Goal: Task Accomplishment & Management: Use online tool/utility

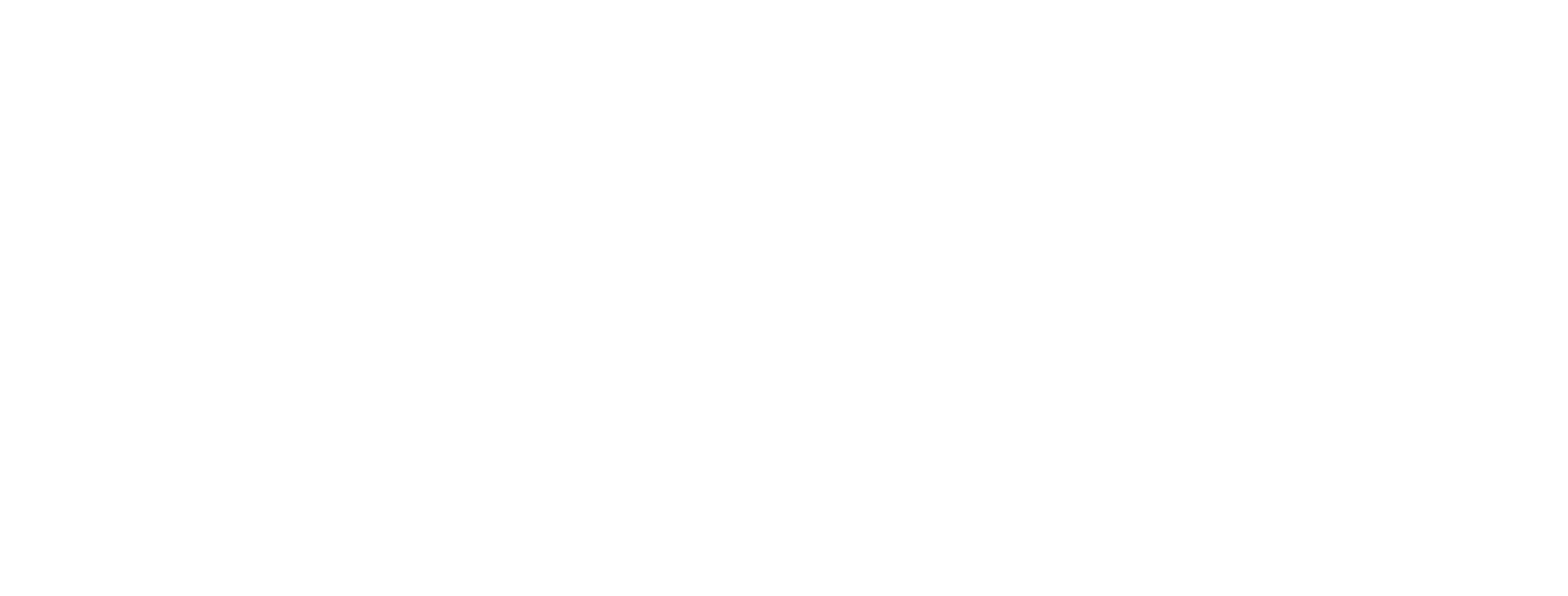
click at [173, 595] on html at bounding box center [784, 298] width 1568 height 596
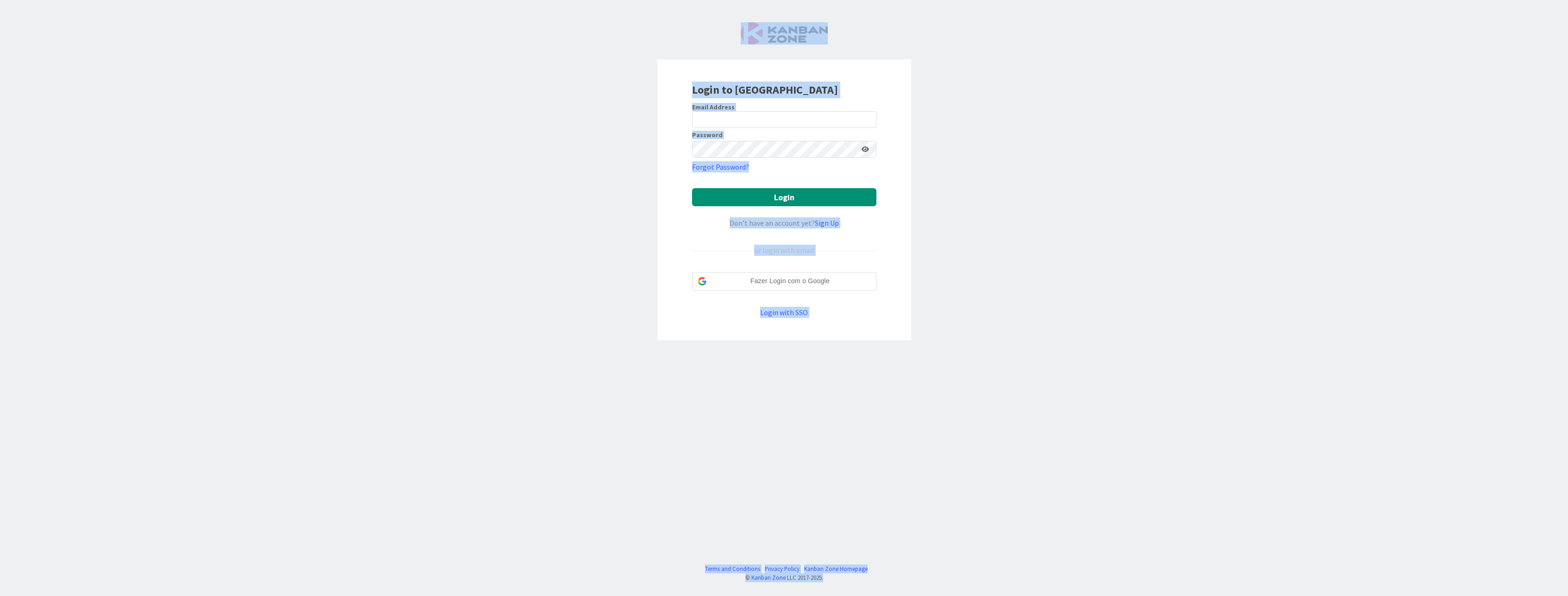
click at [614, 334] on div "Login to [GEOGRAPHIC_DATA] Email Address Password Forgot Password? Login Don’t …" at bounding box center [784, 298] width 1568 height 596
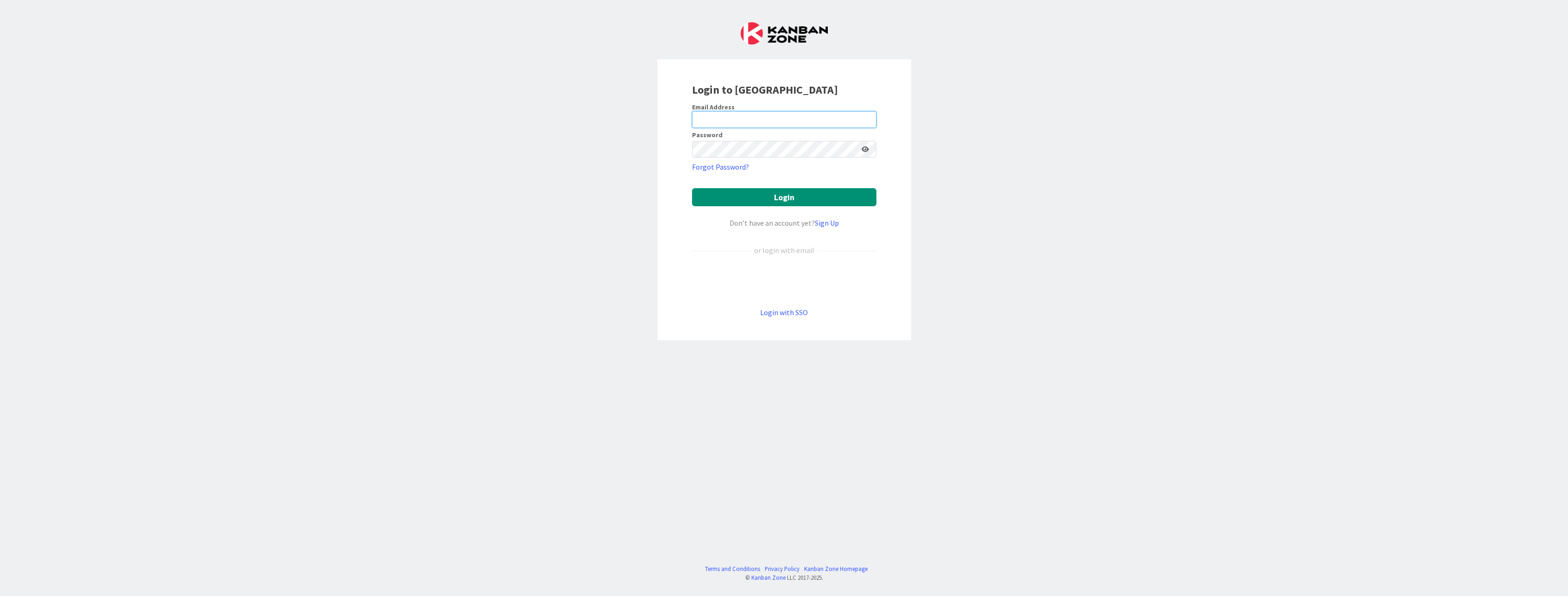
click at [729, 118] on input "email" at bounding box center [784, 119] width 185 height 17
type input "[PERSON_NAME][EMAIL_ADDRESS][DOMAIN_NAME]"
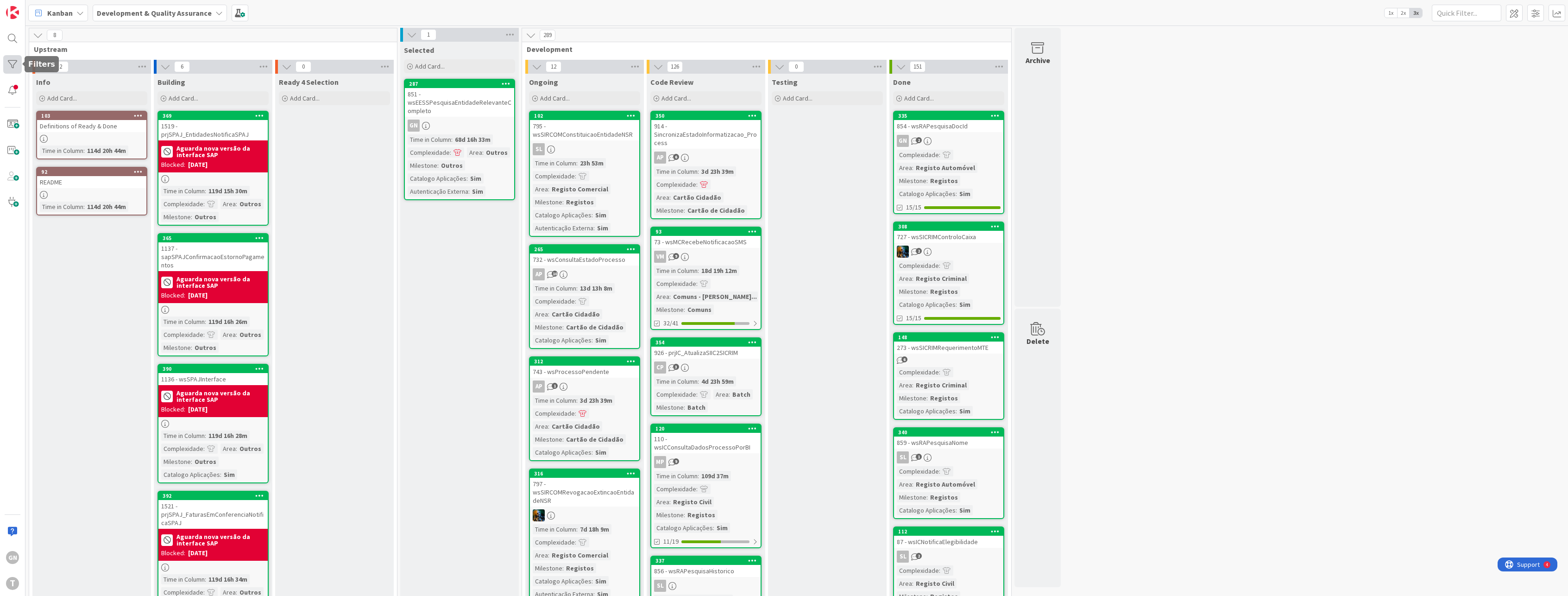
click at [16, 58] on div at bounding box center [13, 65] width 18 height 18
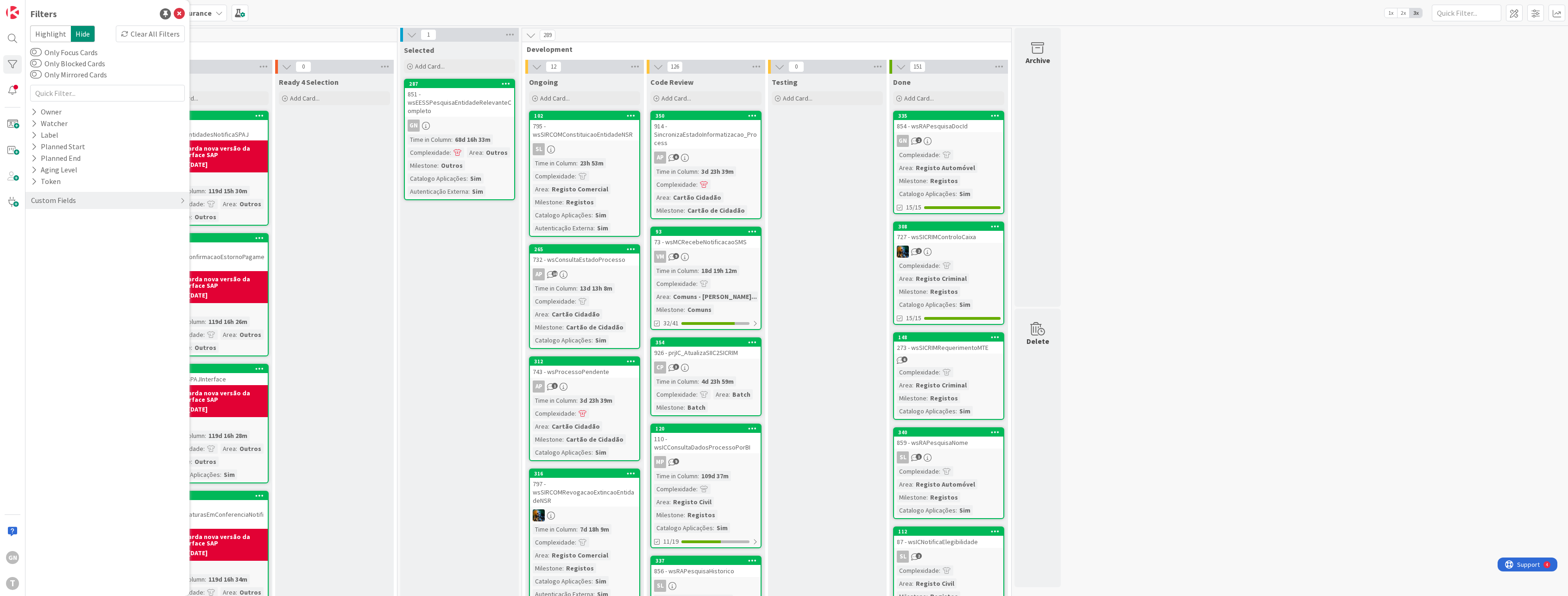
click at [21, 257] on div "GN T" at bounding box center [13, 298] width 26 height 596
click at [38, 114] on div "Owner" at bounding box center [46, 112] width 32 height 12
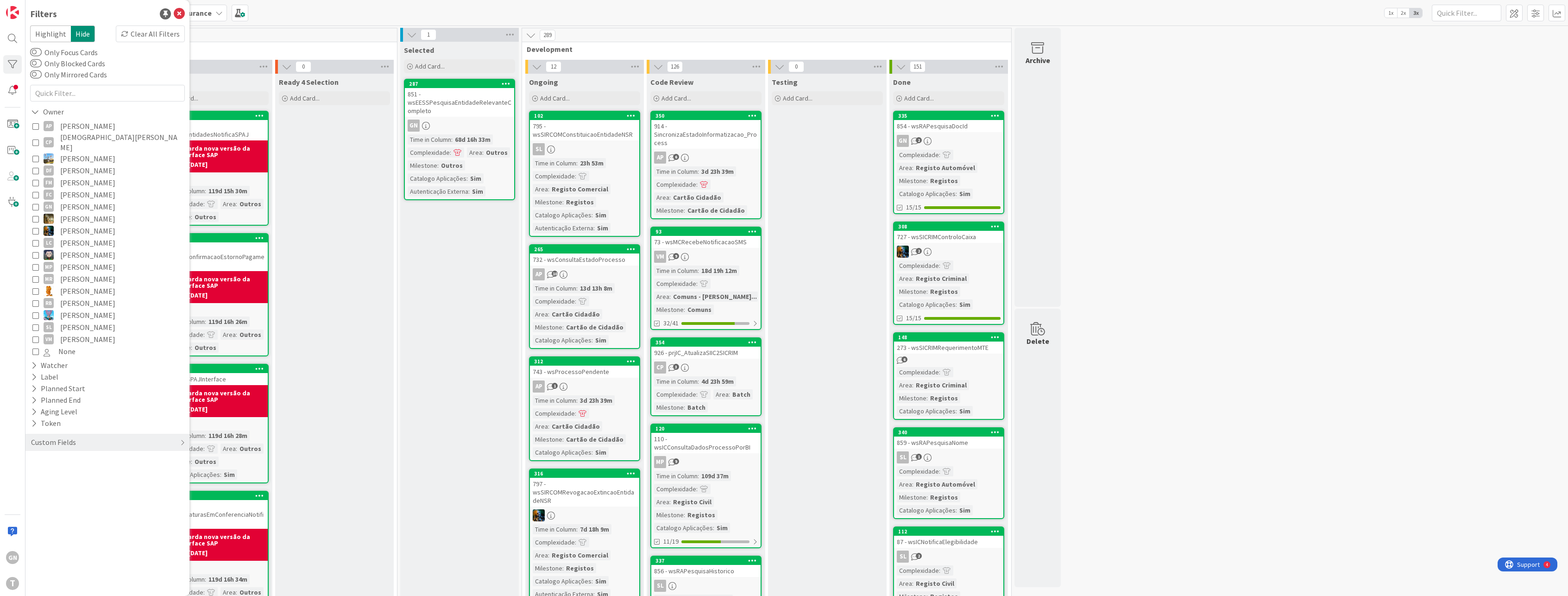
click at [34, 203] on icon at bounding box center [35, 206] width 6 height 6
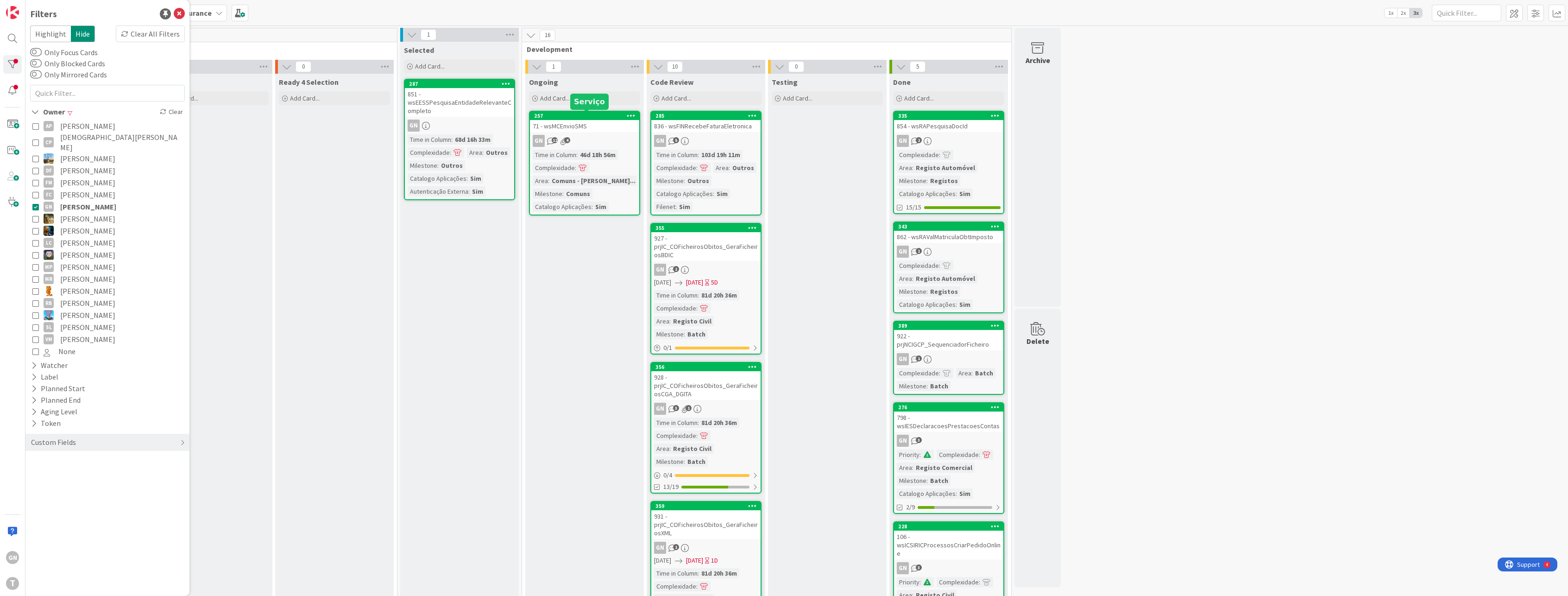
click at [573, 129] on div "71 - wsMCEnvioSMS" at bounding box center [585, 126] width 109 height 12
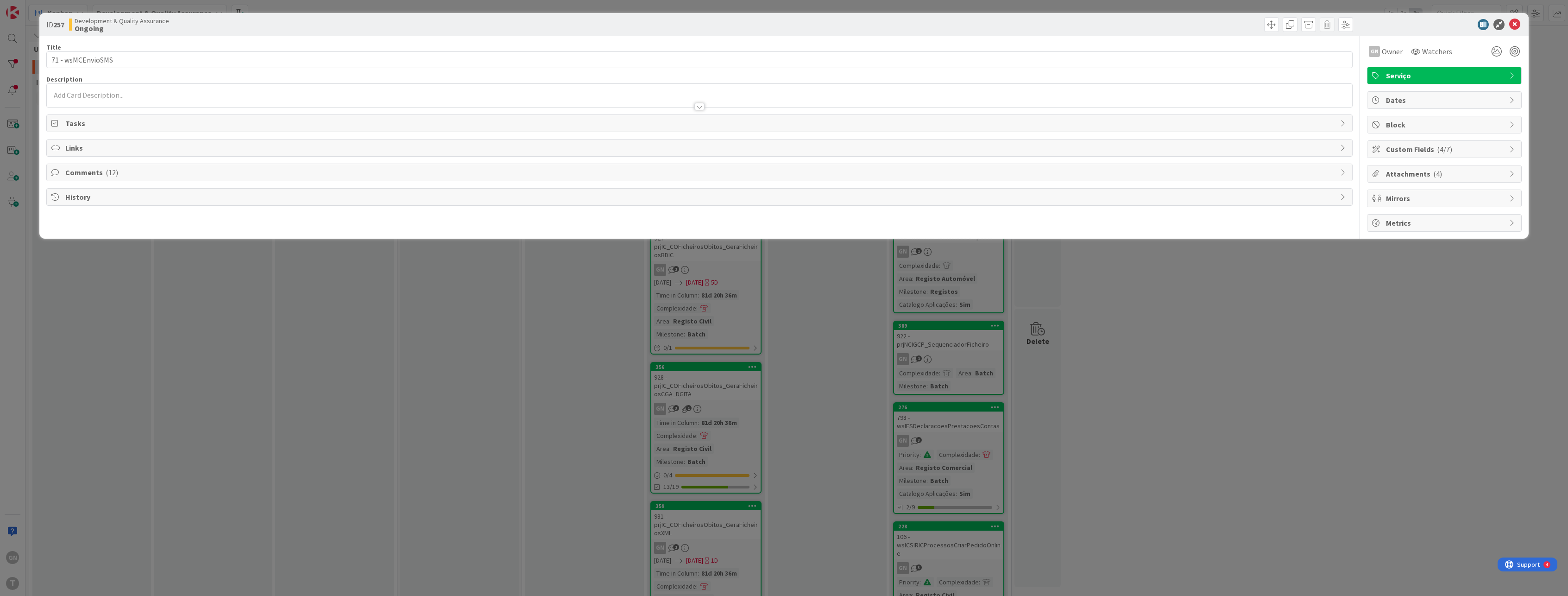
click at [93, 174] on span "Comments ( 12 )" at bounding box center [701, 173] width 1271 height 11
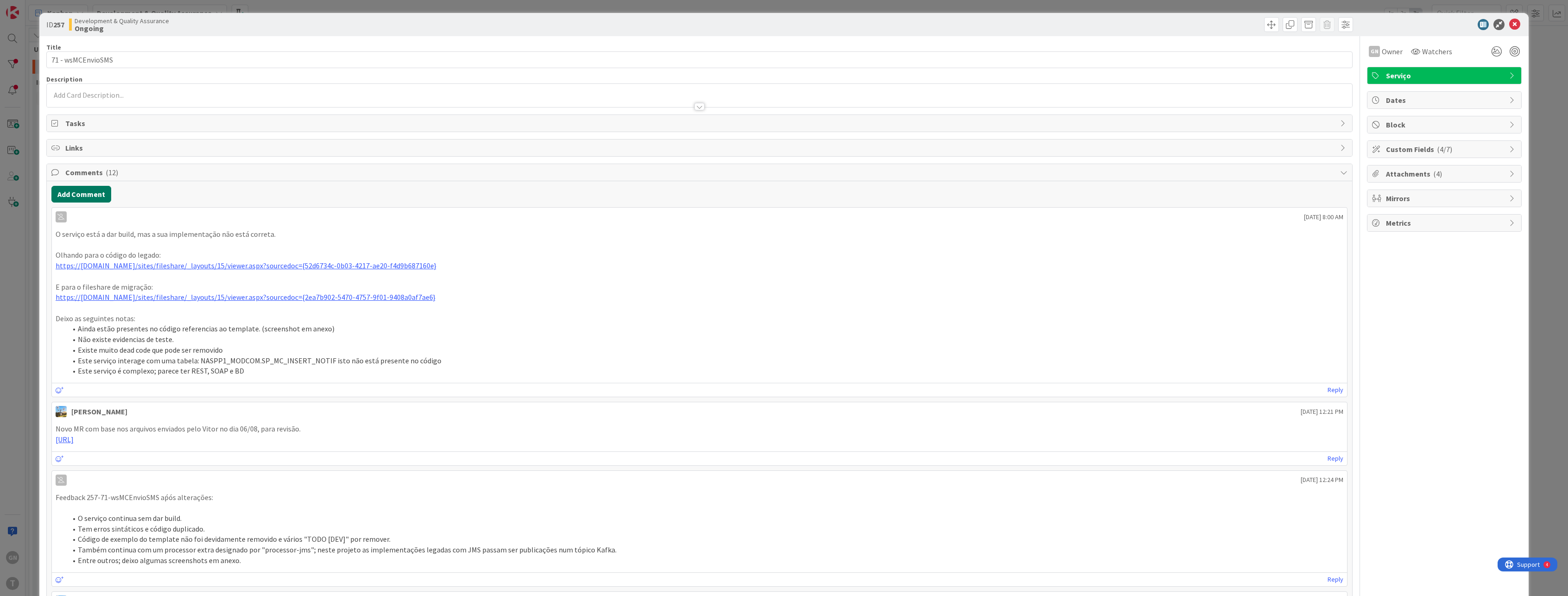
click at [80, 193] on button "Add Comment" at bounding box center [81, 194] width 60 height 17
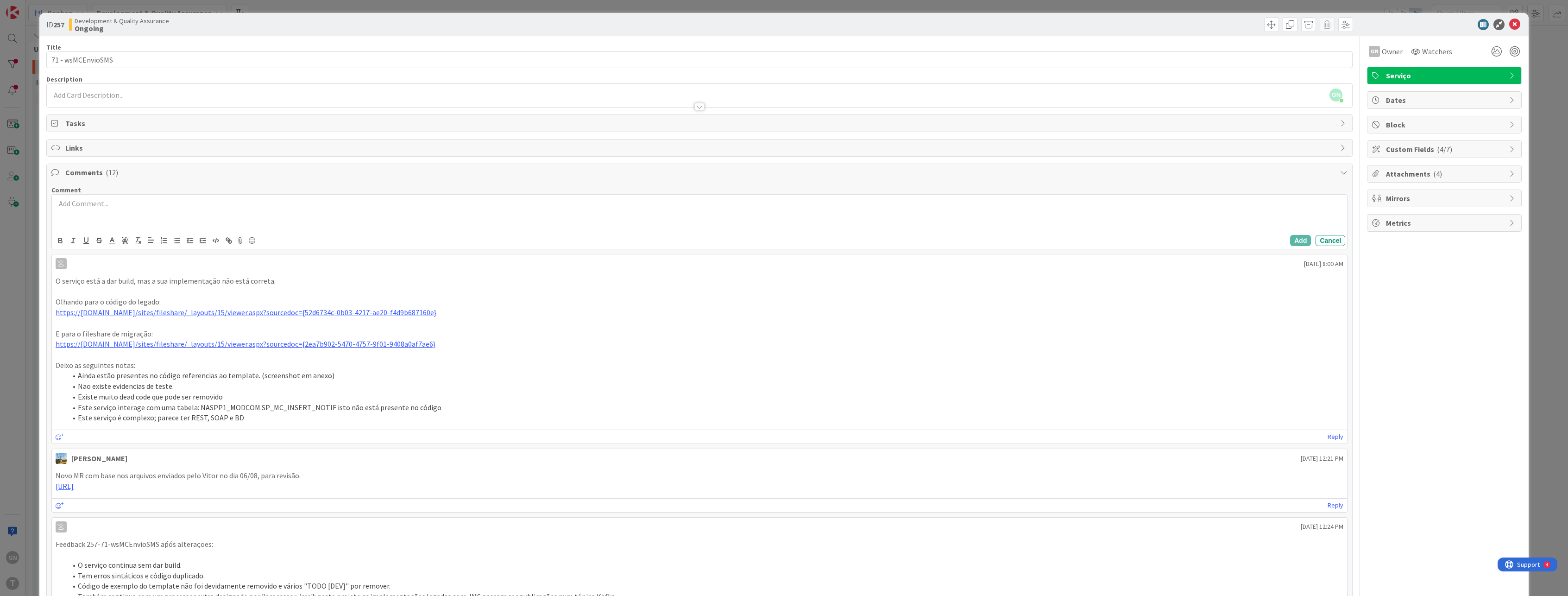
click at [100, 206] on p at bounding box center [699, 204] width 1288 height 11
click at [1291, 242] on button "Add" at bounding box center [1300, 240] width 21 height 11
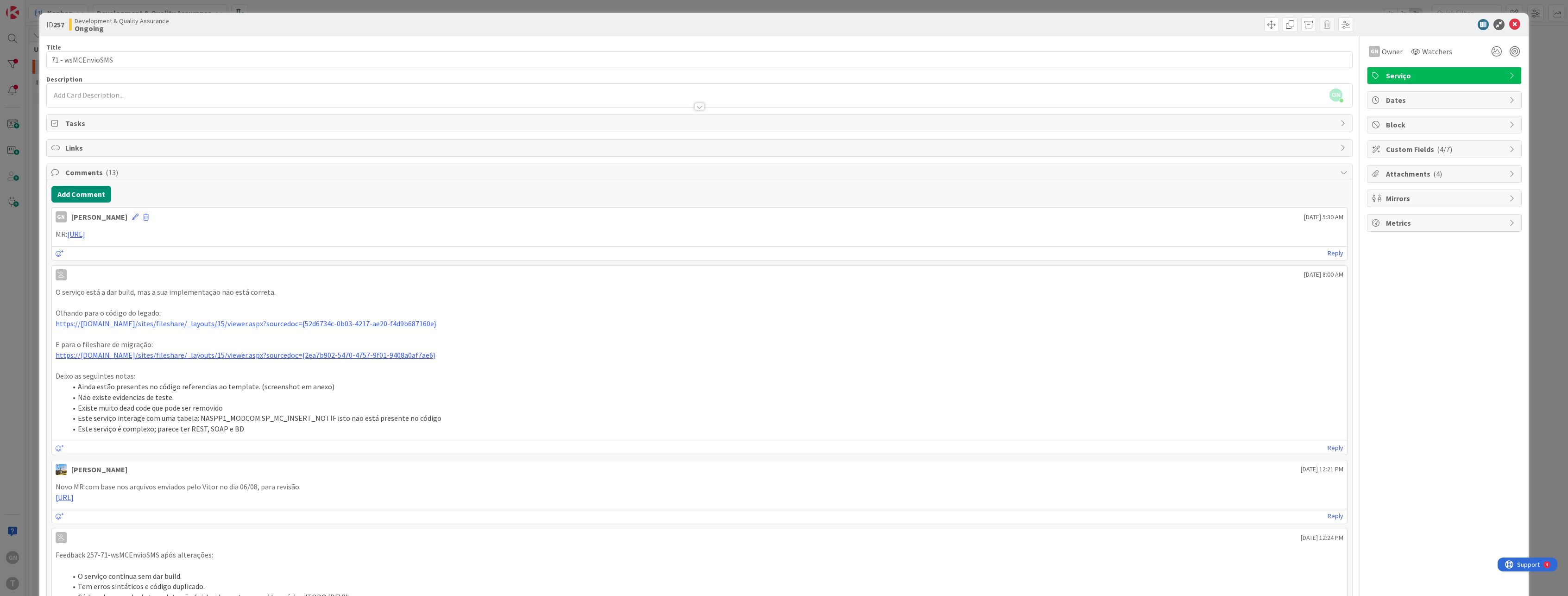
click at [24, 270] on div "ID 257 Development & Quality Assurance Ongoing Title 17 / 128 71 - wsMCEnvioSMS…" at bounding box center [784, 298] width 1568 height 596
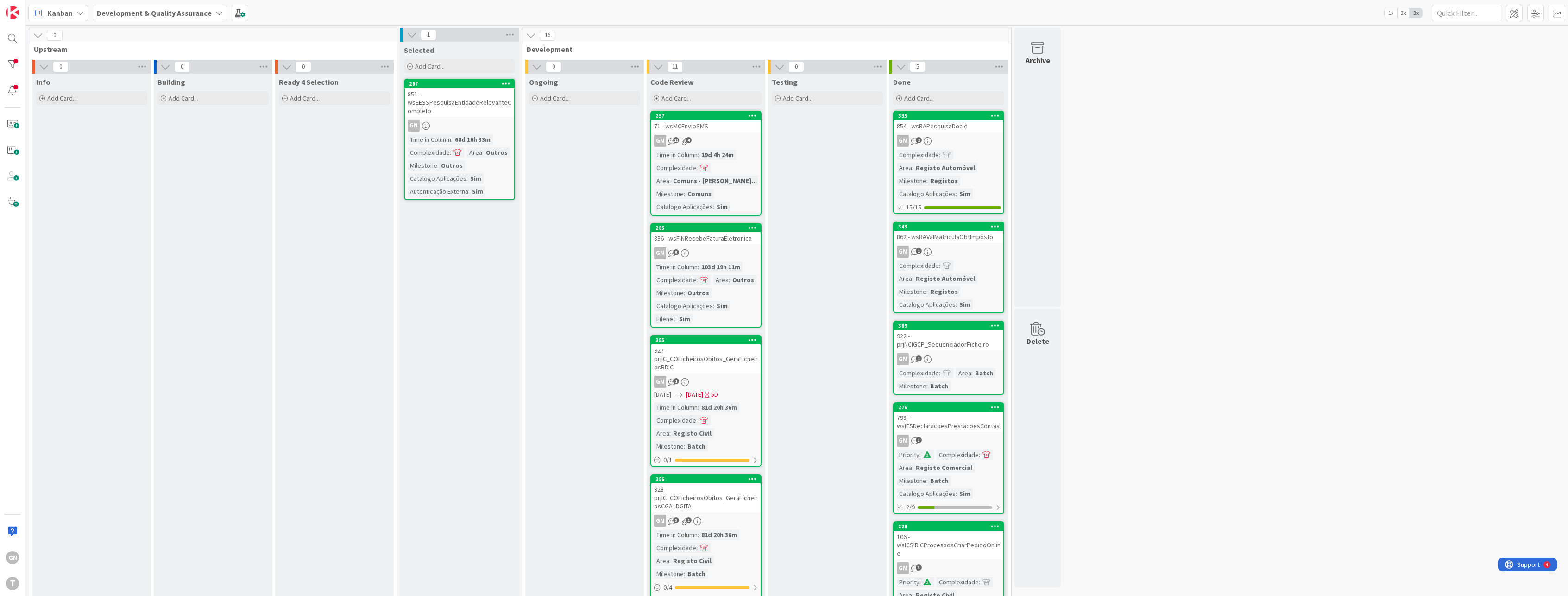
click at [465, 110] on div "851 - wsEESSPesquisaEntidadeRelevanteCompleto" at bounding box center [459, 102] width 109 height 29
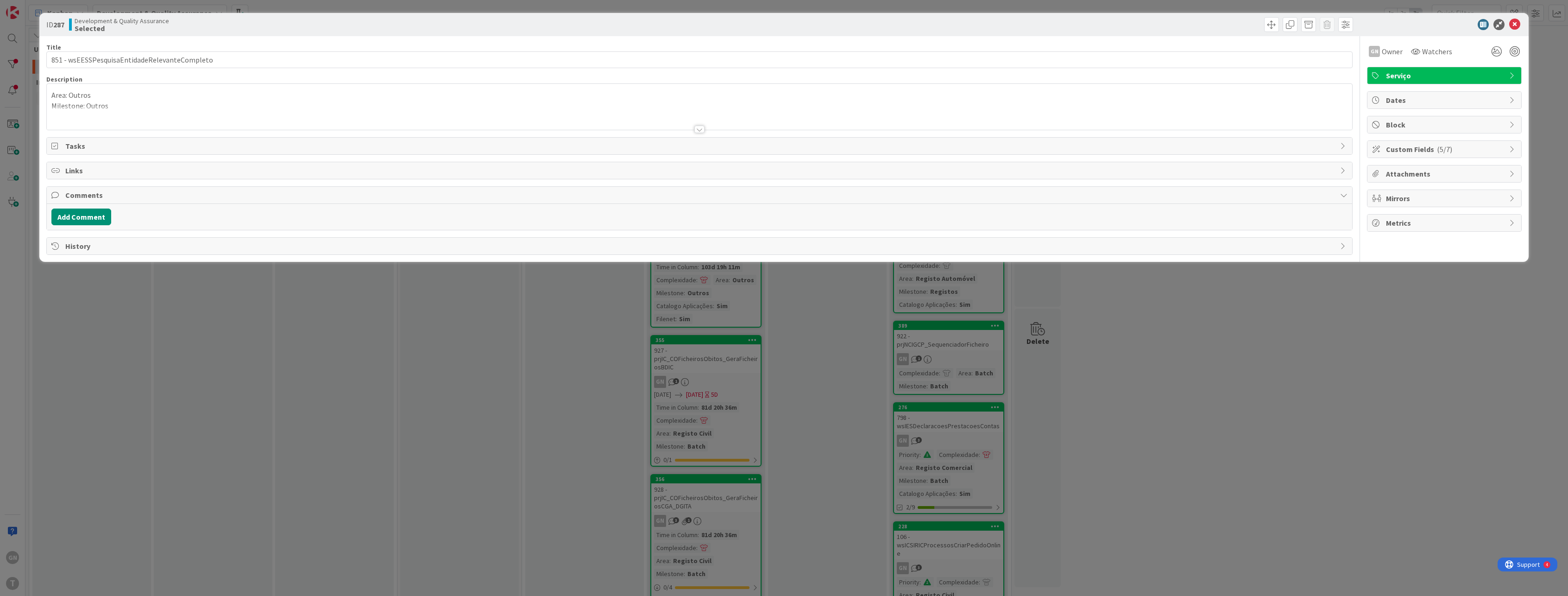
click at [368, 316] on div "ID 287 Development & Quality Assurance Selected Title 45 / 128 851 - wsEESSPesq…" at bounding box center [784, 298] width 1568 height 596
